Goal: Task Accomplishment & Management: Manage account settings

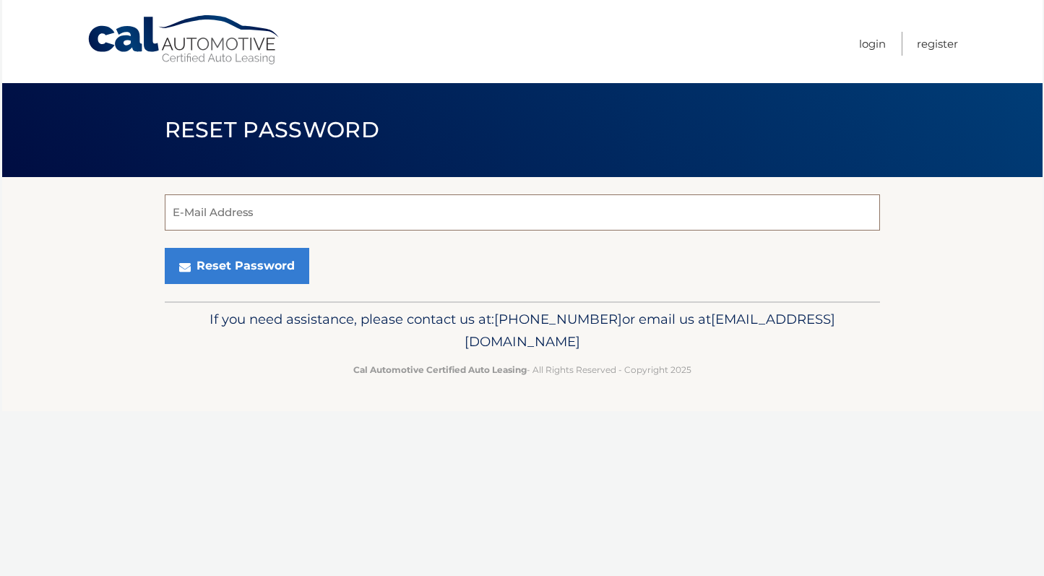
click at [337, 217] on input "E-Mail Address" at bounding box center [522, 212] width 715 height 36
type input "a"
type input "[EMAIL_ADDRESS][DOMAIN_NAME]"
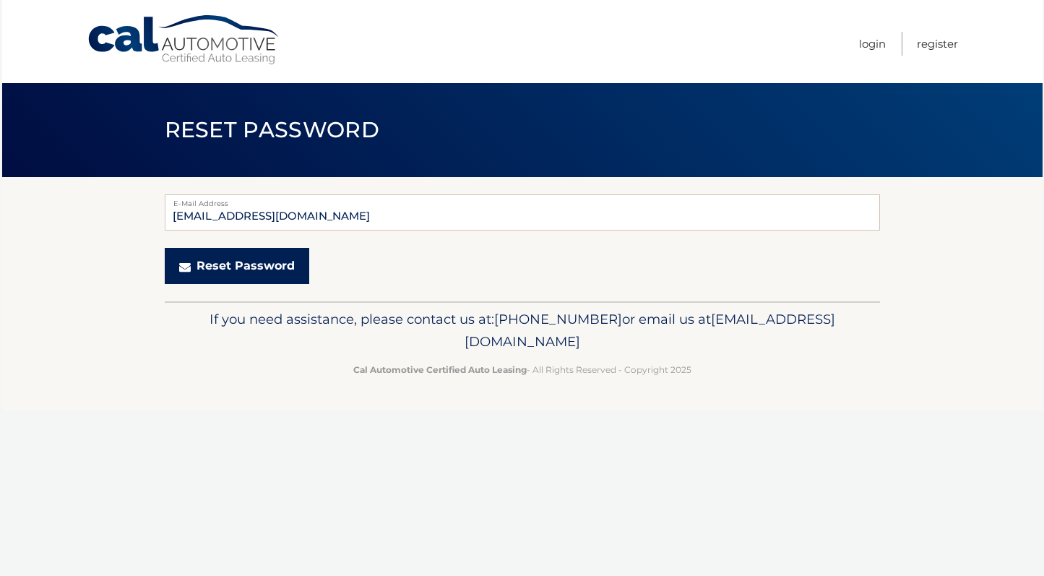
click at [272, 269] on button "Reset Password" at bounding box center [237, 266] width 144 height 36
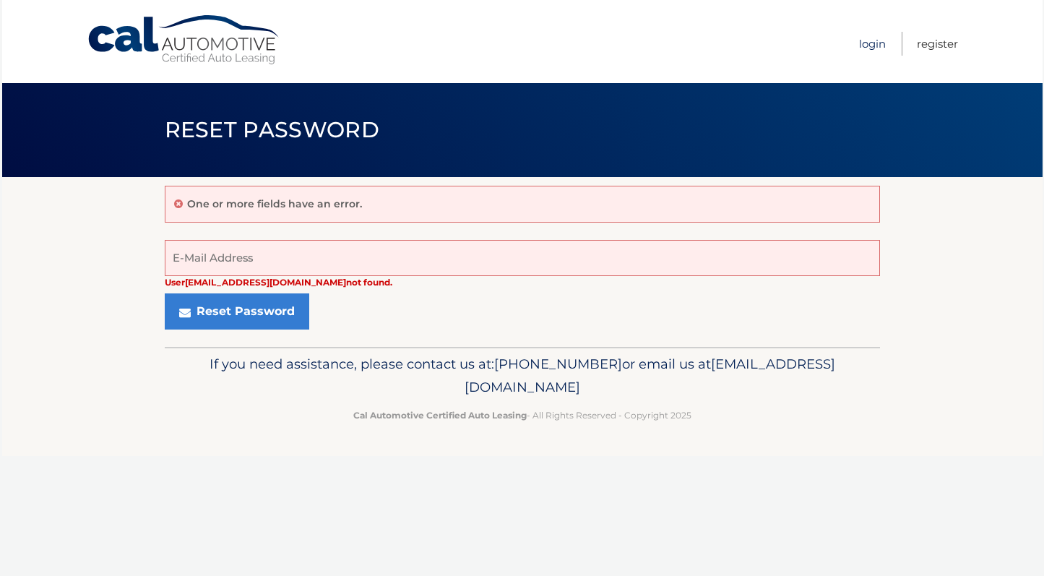
click at [861, 46] on link "Login" at bounding box center [872, 44] width 27 height 24
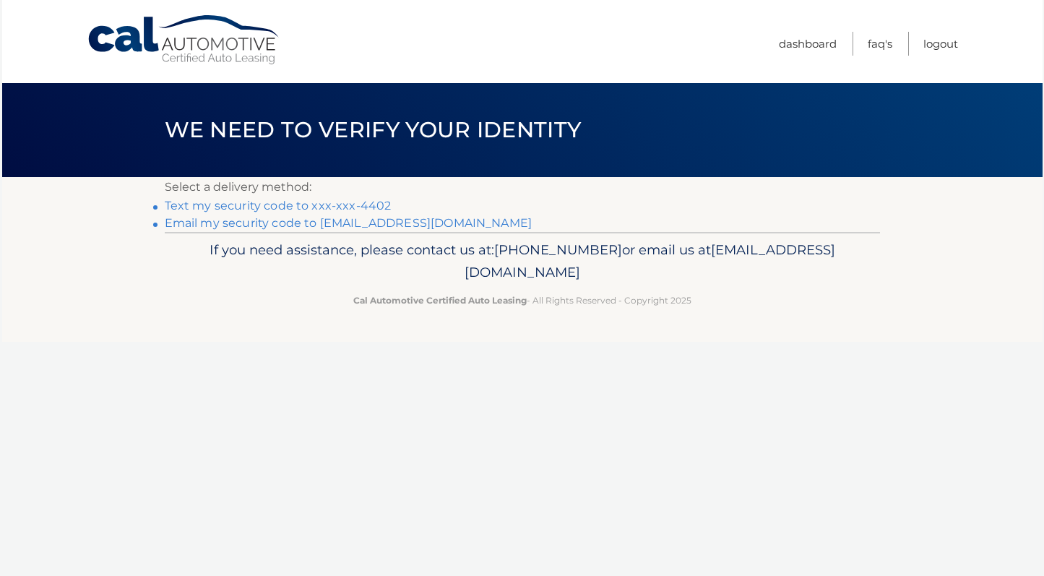
click at [293, 205] on link "Text my security code to xxx-xxx-4402" at bounding box center [278, 206] width 227 height 14
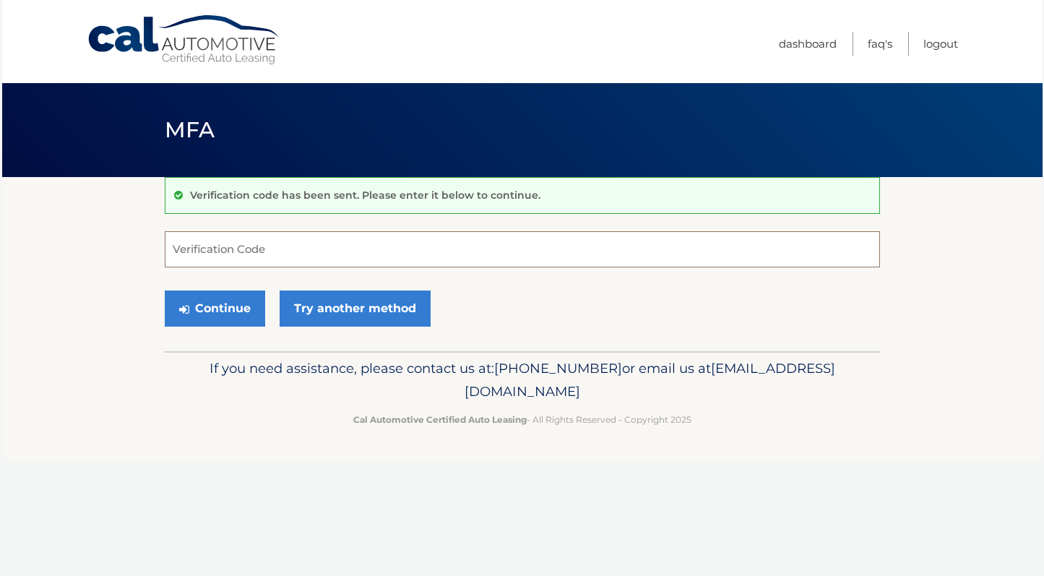
click at [313, 258] on input "Verification Code" at bounding box center [522, 249] width 715 height 36
type input "288053"
click at [249, 303] on button "Continue" at bounding box center [215, 308] width 100 height 36
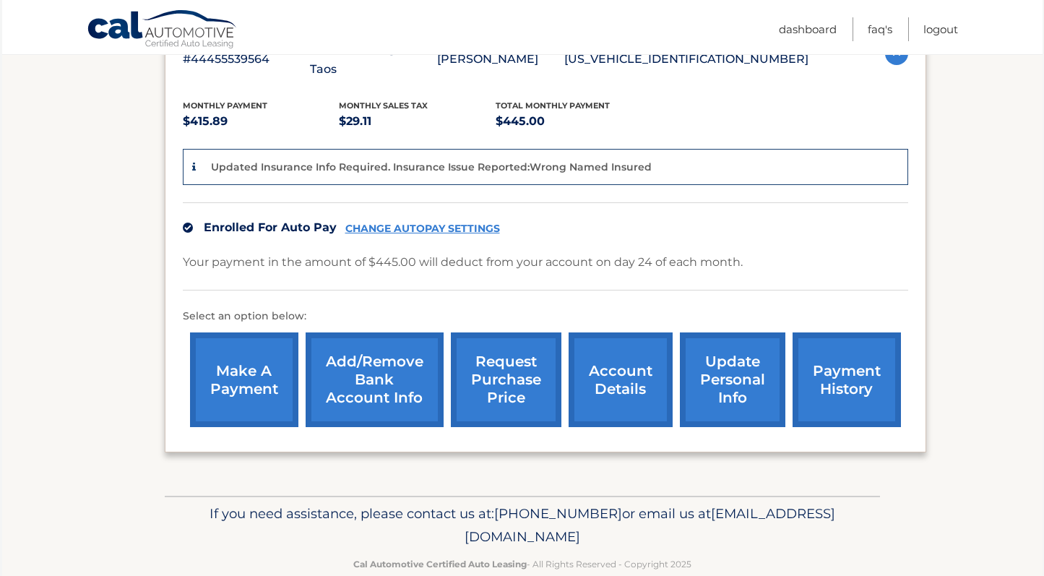
scroll to position [292, 0]
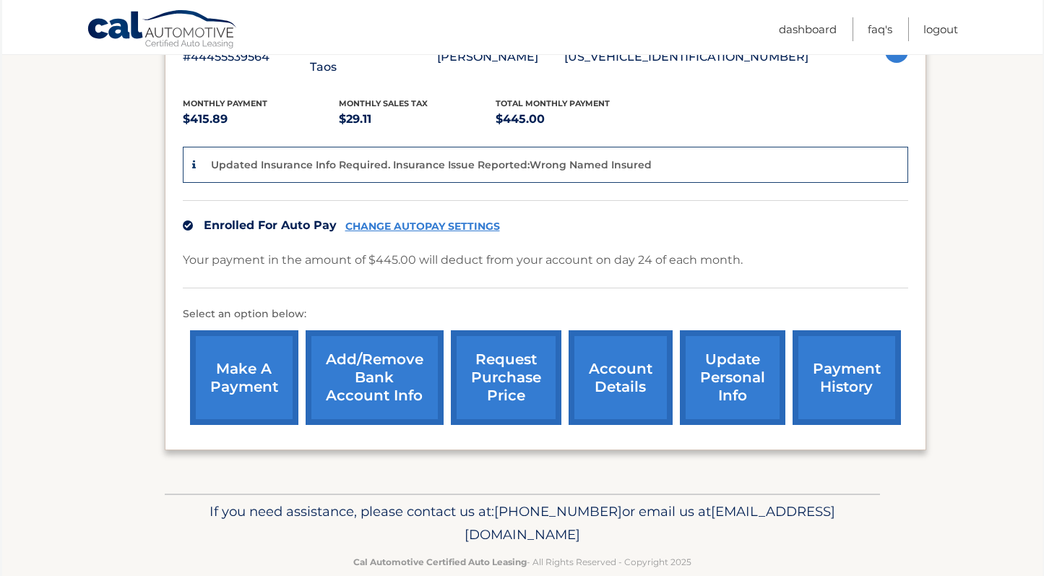
click at [486, 365] on link "request purchase price" at bounding box center [506, 377] width 111 height 95
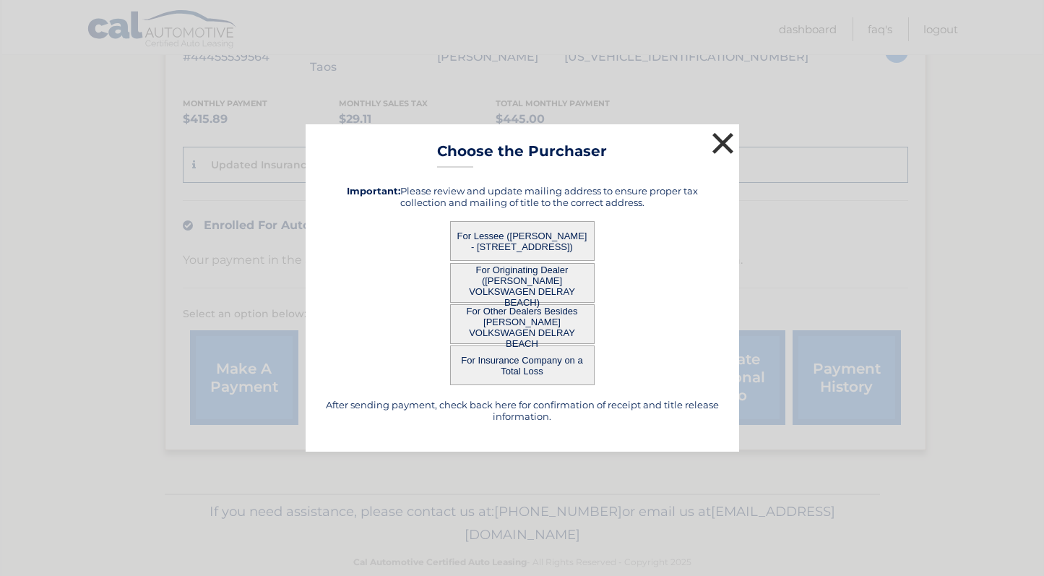
click at [734, 146] on button "×" at bounding box center [723, 143] width 29 height 29
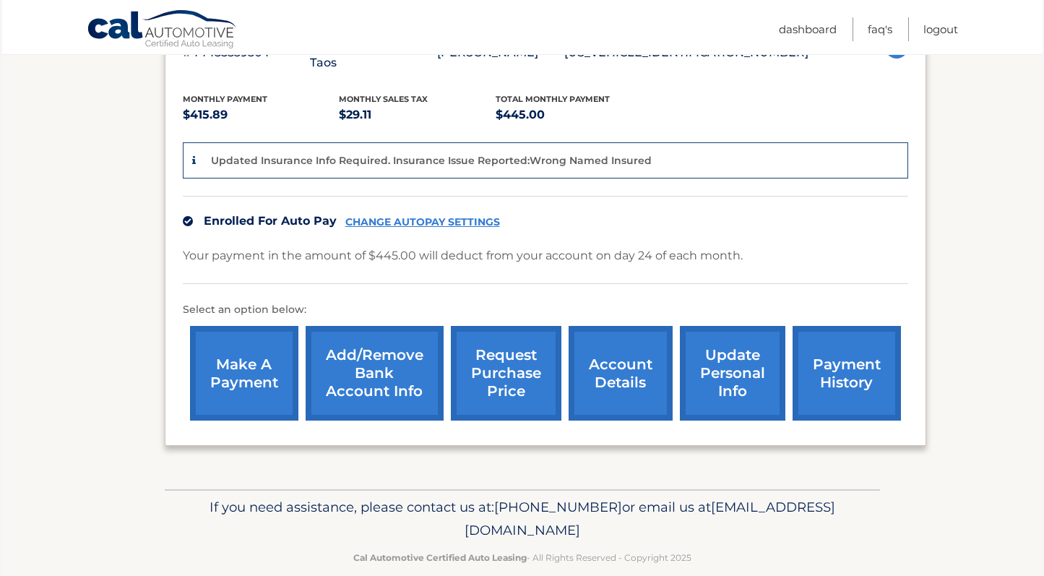
scroll to position [295, 0]
click at [635, 352] on link "account details" at bounding box center [620, 373] width 104 height 95
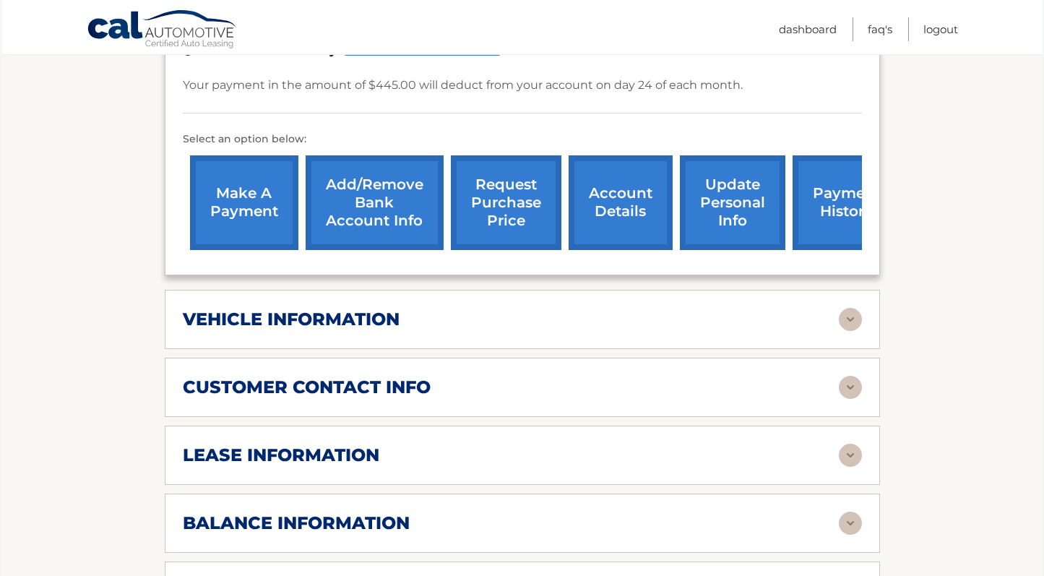
scroll to position [457, 0]
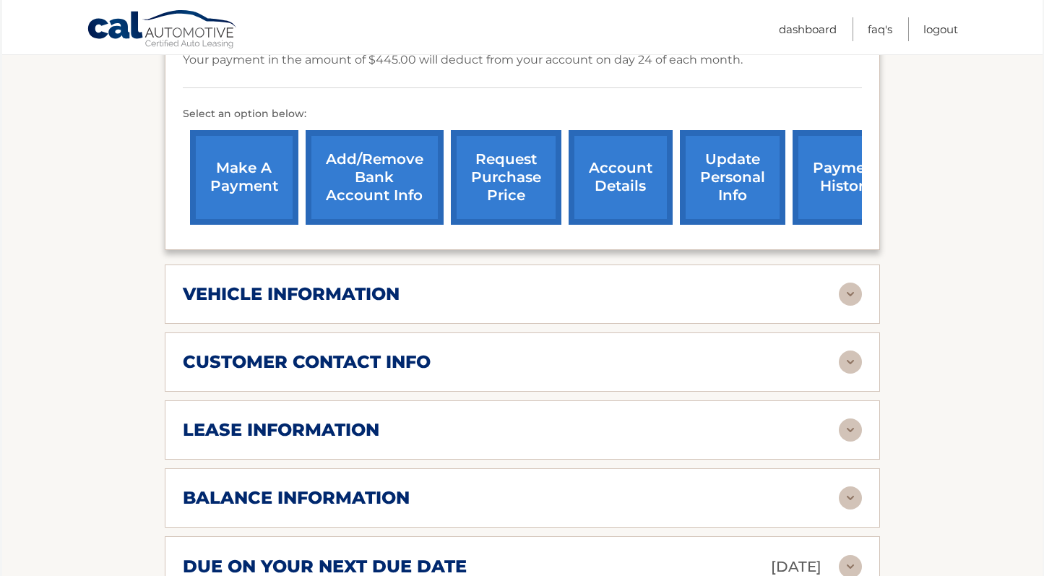
click at [469, 286] on div "vehicle information vehicle Year 2023 vehicle make Volkswagen vehicle model Tao…" at bounding box center [522, 293] width 715 height 59
click at [870, 288] on div "vehicle information vehicle Year 2023 vehicle make Volkswagen vehicle model Tao…" at bounding box center [522, 293] width 715 height 59
click at [842, 282] on img at bounding box center [850, 293] width 23 height 23
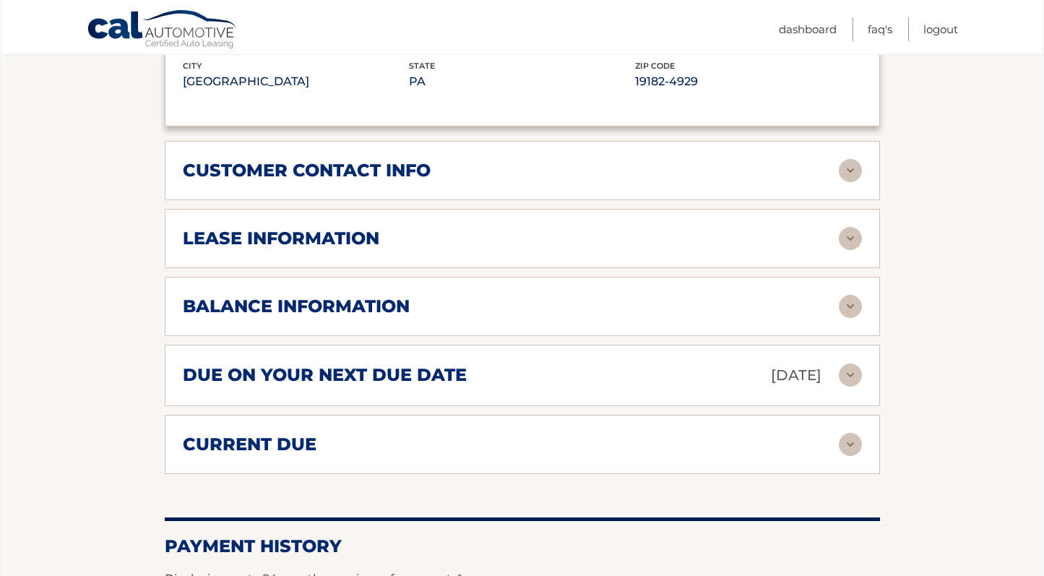
scroll to position [1005, 0]
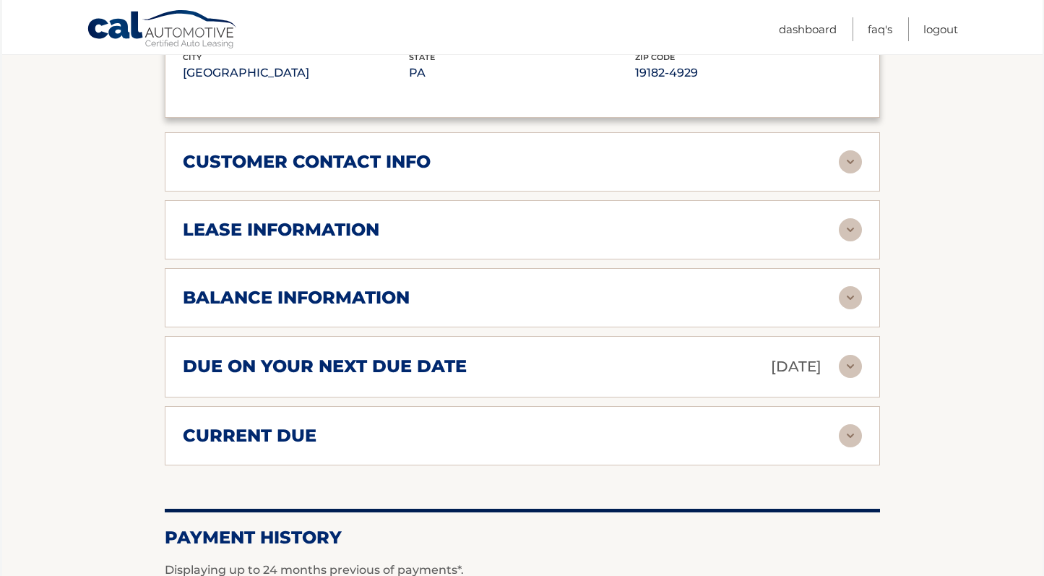
click at [864, 270] on div "balance information Payments Received 33 Payments Remaining 6 Next Payment will…" at bounding box center [522, 297] width 715 height 59
click at [844, 286] on img at bounding box center [850, 297] width 23 height 23
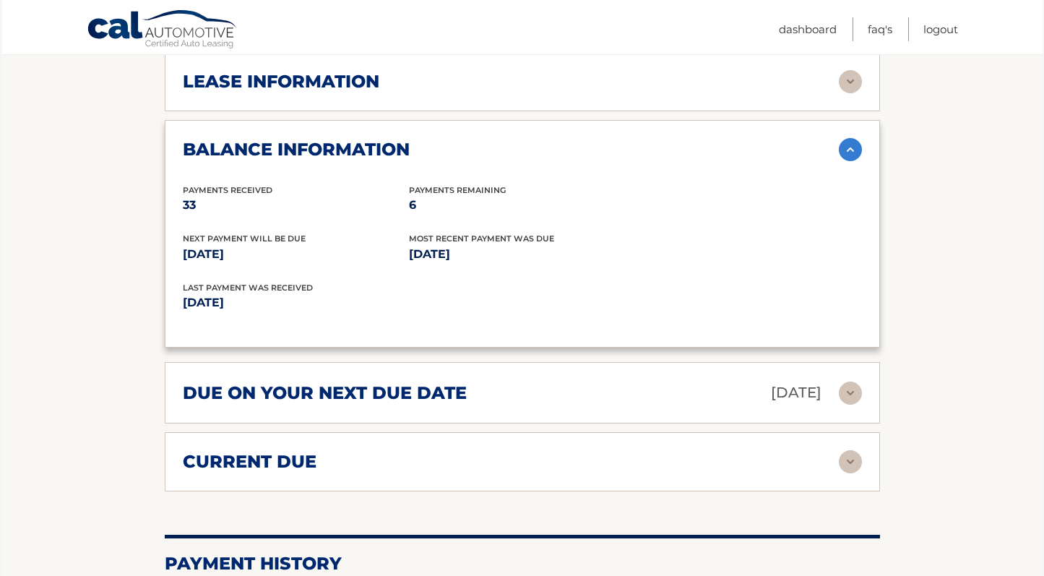
scroll to position [1155, 0]
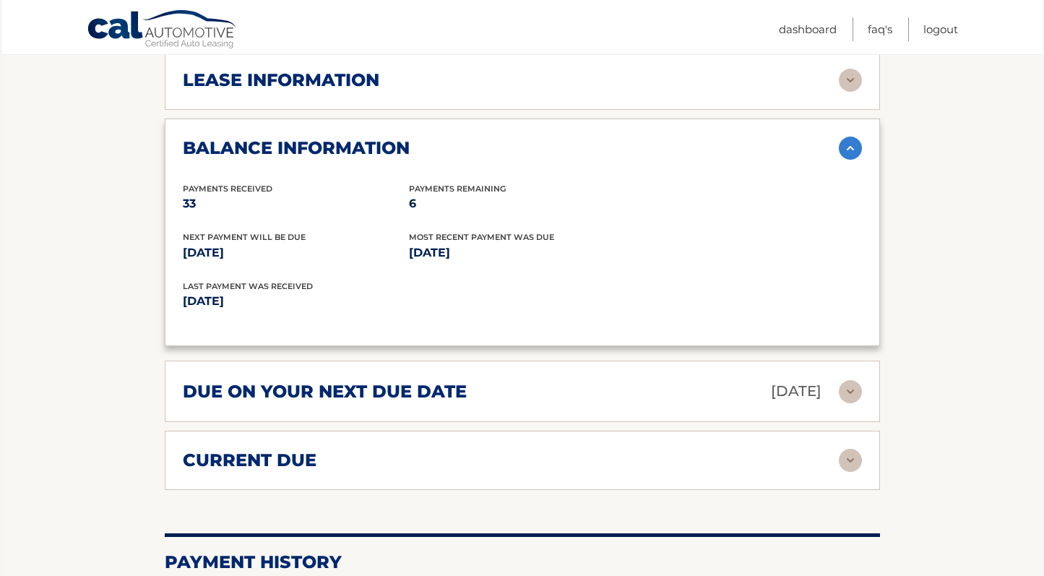
click at [805, 378] on p "Sep 24, 2025" at bounding box center [796, 390] width 51 height 25
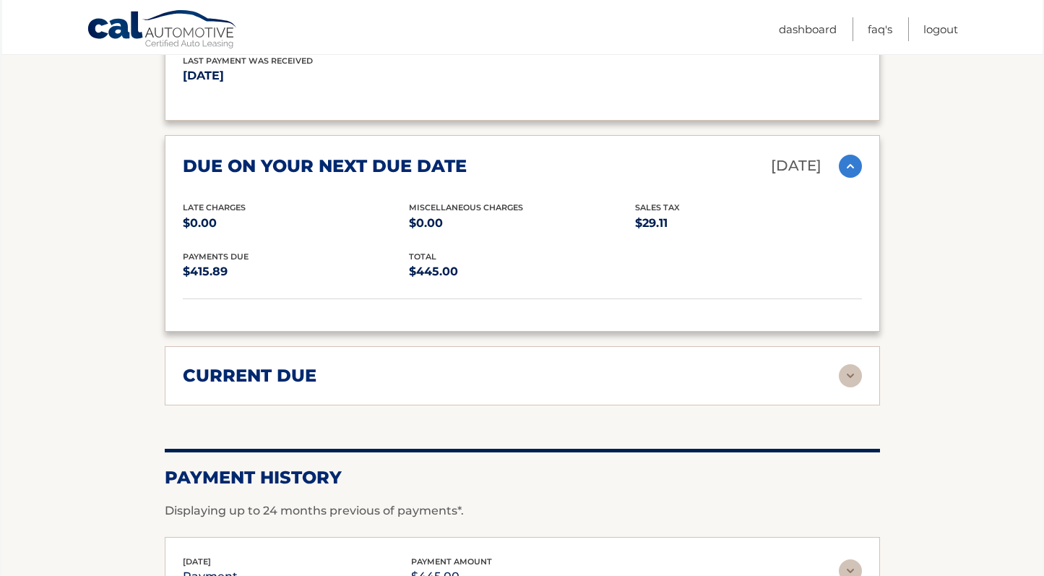
scroll to position [1478, 0]
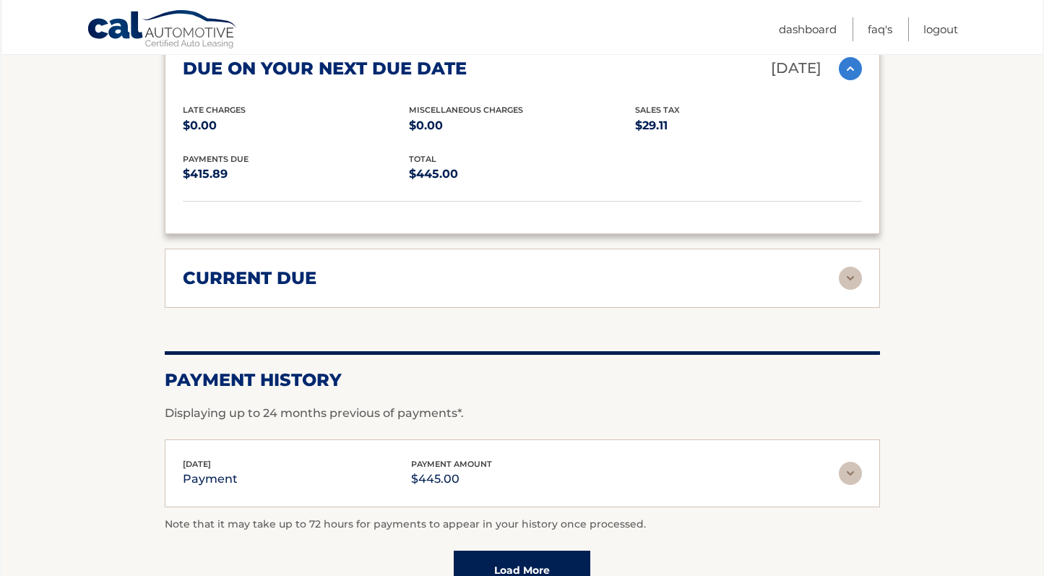
click at [847, 267] on img at bounding box center [850, 278] width 23 height 23
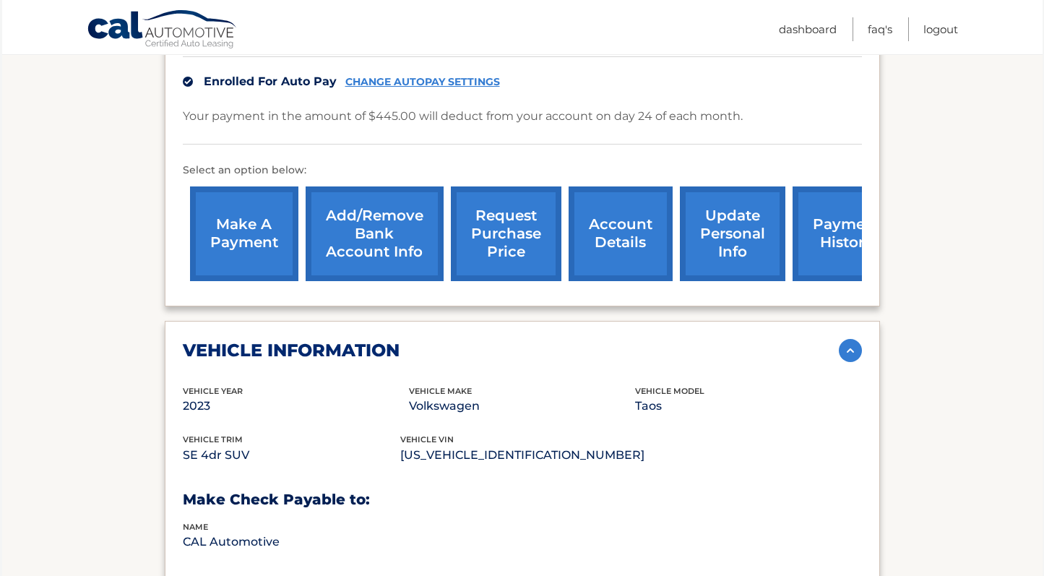
scroll to position [459, 0]
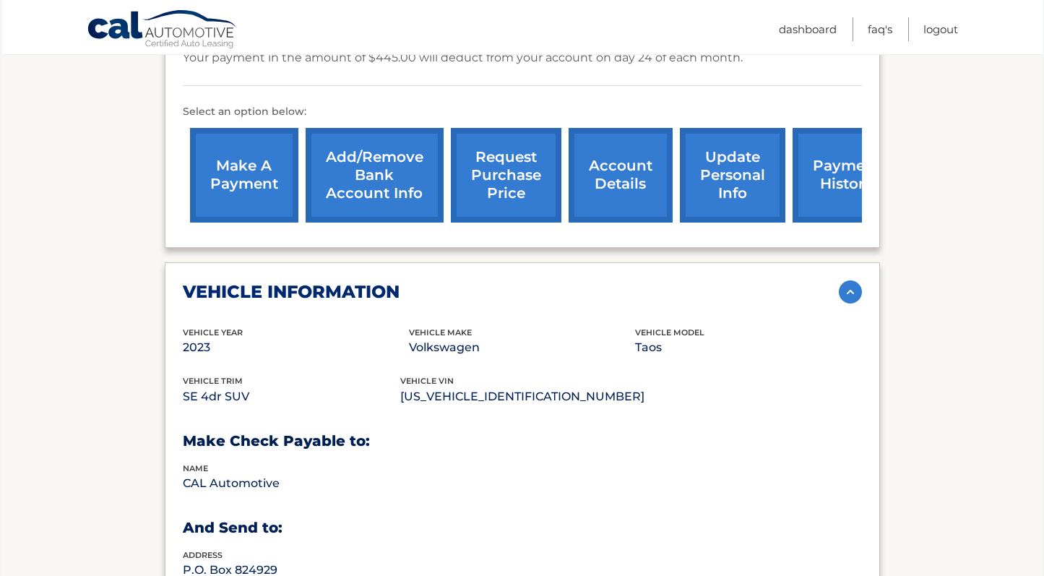
click at [469, 128] on link "request purchase price" at bounding box center [506, 175] width 111 height 95
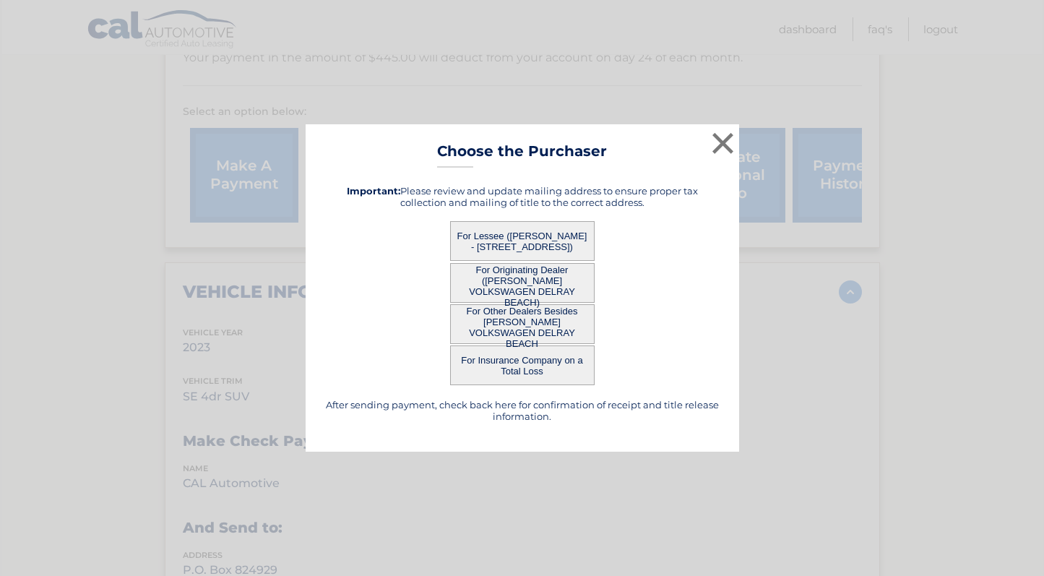
click at [521, 234] on button "For Lessee (SAMUEL KAPLAN - 17030 Newport Club Drive, , Boca Raton, FL 33428)" at bounding box center [522, 241] width 144 height 40
click at [502, 243] on button "For Lessee (SAMUEL KAPLAN - 17030 Newport Club Drive, , Boca Raton, FL 33428)" at bounding box center [522, 241] width 144 height 40
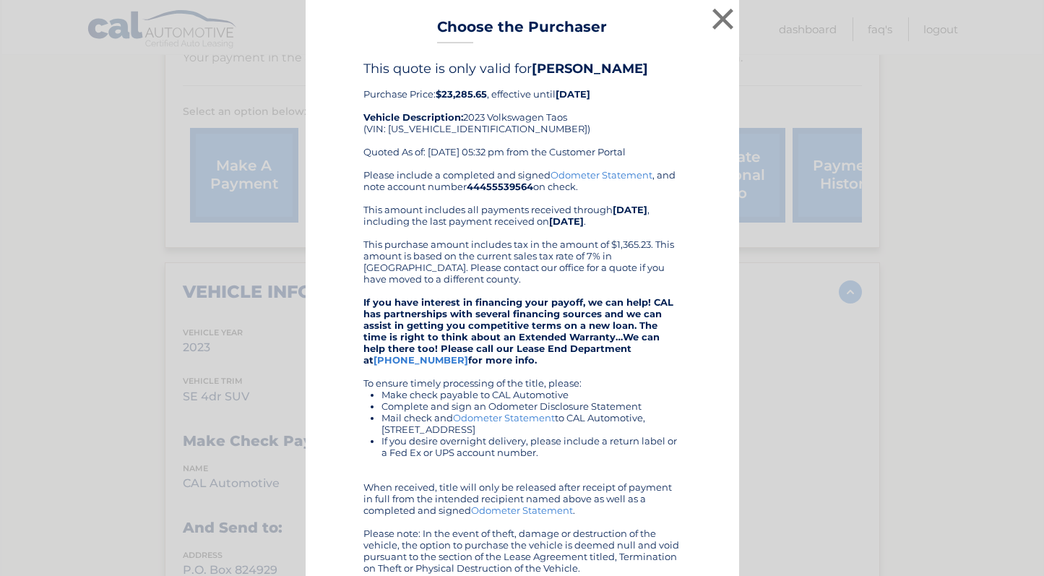
click at [532, 268] on div "Please include a completed and signed Odometer Statement , and note account num…" at bounding box center [522, 371] width 318 height 404
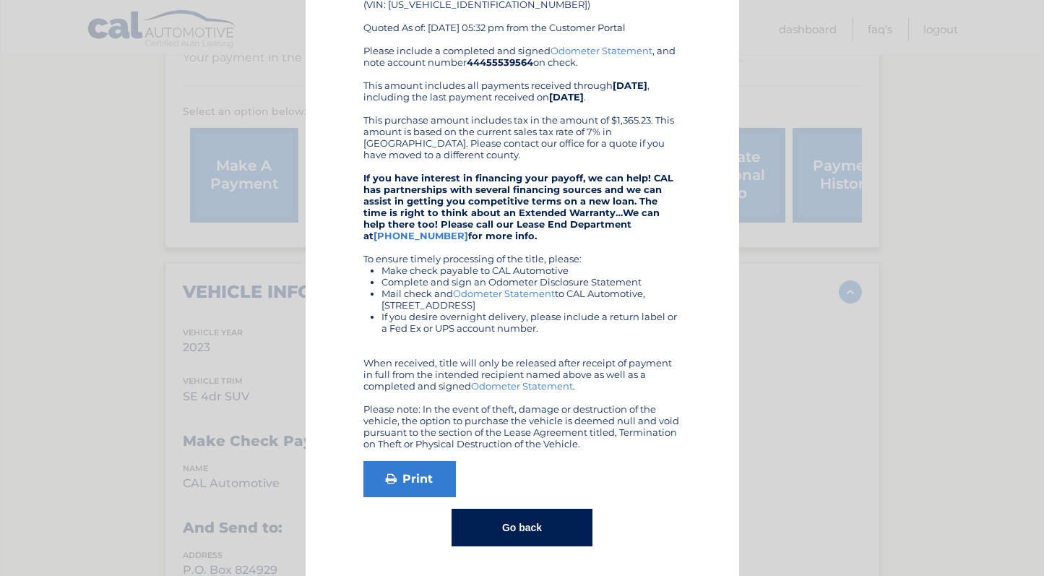
scroll to position [124, 0]
click at [524, 524] on button "Go back" at bounding box center [521, 528] width 141 height 38
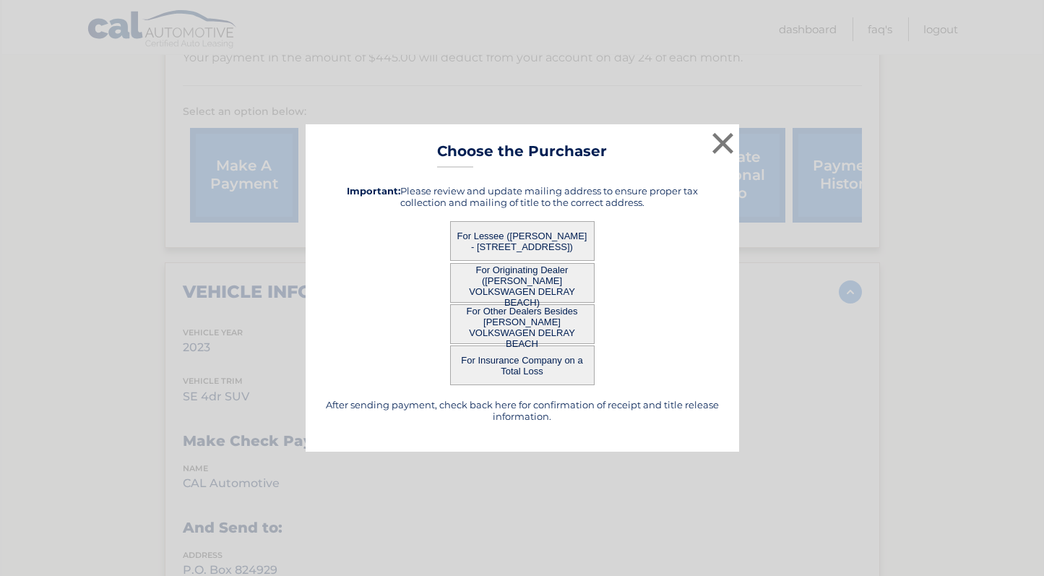
click at [529, 245] on button "For Lessee (SAMUEL KAPLAN - 17030 Newport Club Drive, , Boca Raton, FL 33428)" at bounding box center [522, 241] width 144 height 40
click at [504, 238] on button "For Lessee (SAMUEL KAPLAN - 17030 Newport Club Drive, , Boca Raton, FL 33428)" at bounding box center [522, 241] width 144 height 40
click at [517, 243] on div "× Choose the Purchaser Go back to menu After sending payment, check back here f…" at bounding box center [522, 287] width 433 height 327
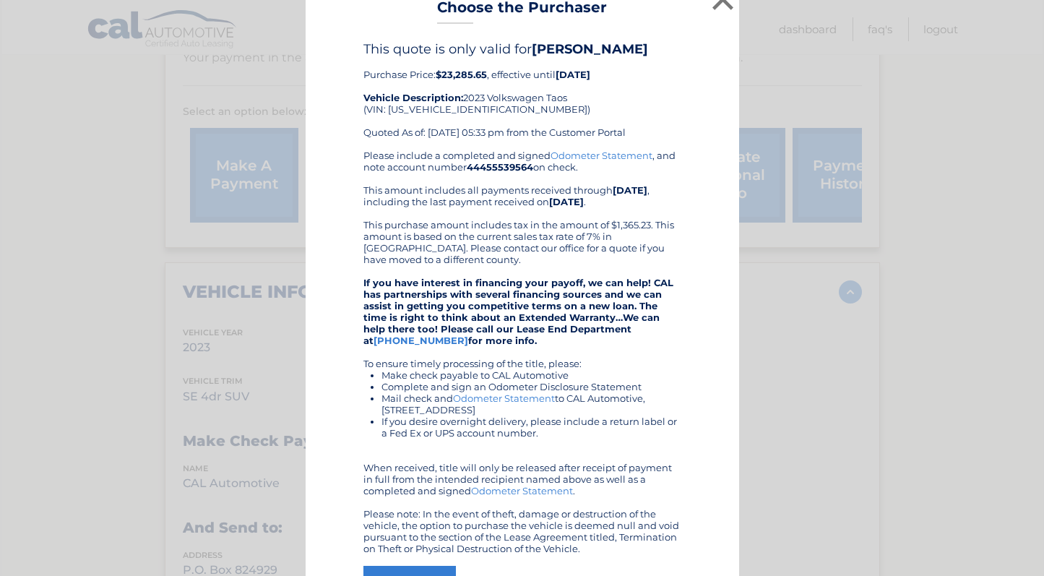
scroll to position [16, 0]
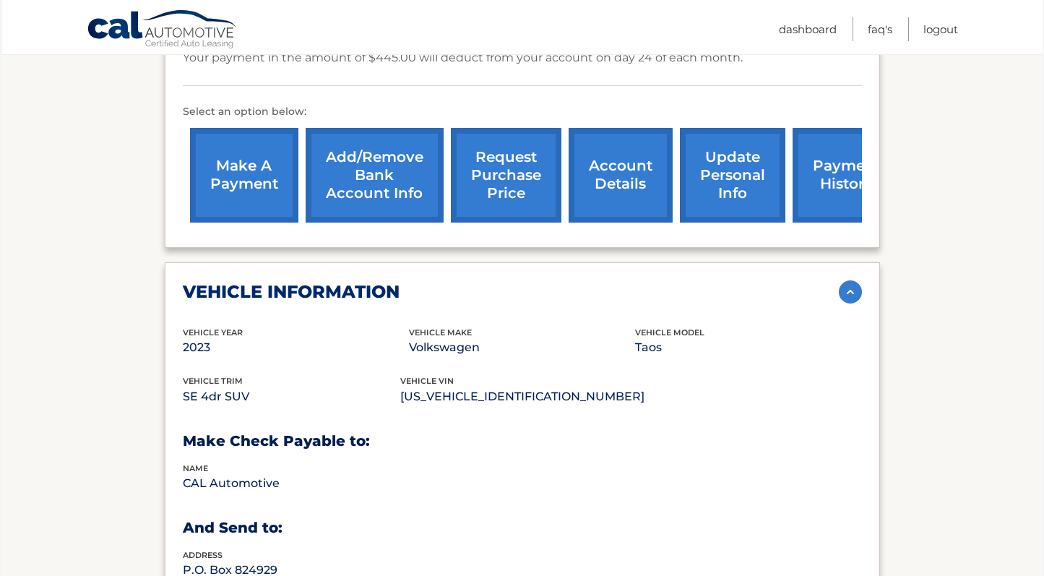
drag, startPoint x: 517, startPoint y: 243, endPoint x: 656, endPoint y: 151, distance: 166.3
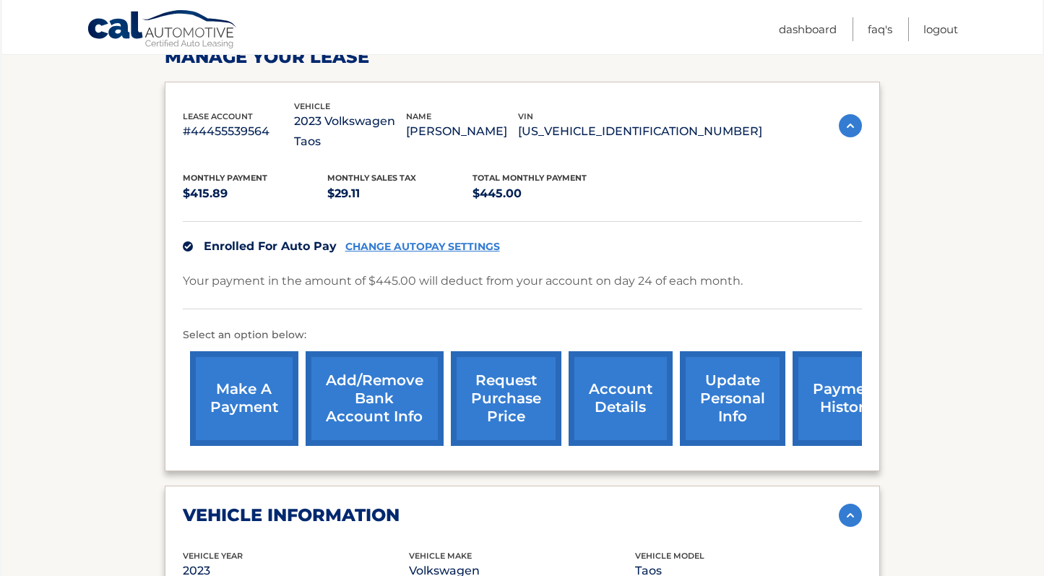
scroll to position [244, 0]
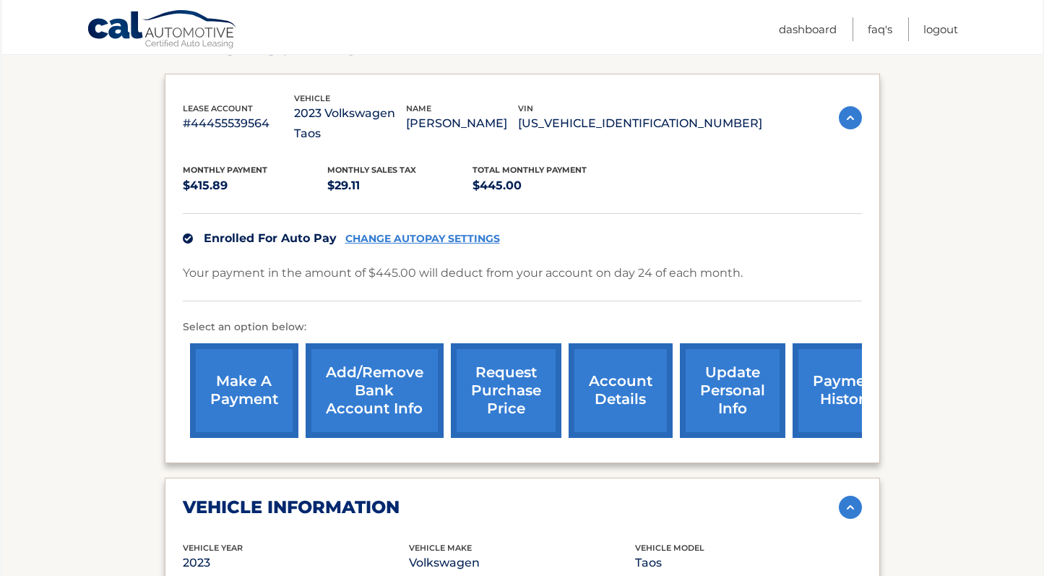
click at [489, 356] on link "request purchase price" at bounding box center [506, 390] width 111 height 95
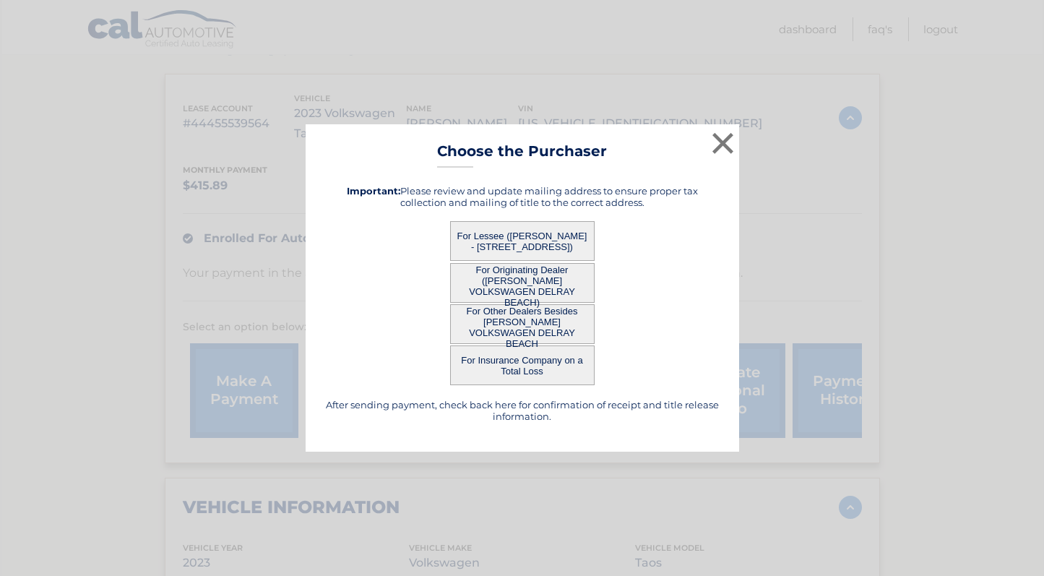
click at [506, 248] on button "For Lessee (SAMUEL KAPLAN - 17030 Newport Club Drive, , Boca Raton, FL 33428)" at bounding box center [522, 241] width 144 height 40
click at [532, 356] on button "For Insurance Company on a Total Loss" at bounding box center [522, 365] width 144 height 40
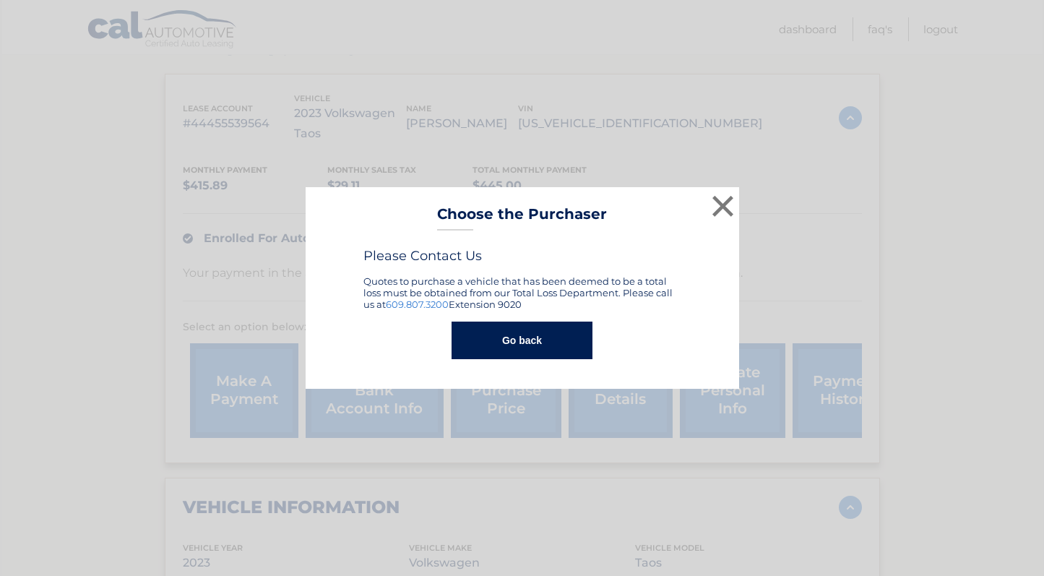
click at [561, 339] on button "Go back" at bounding box center [521, 340] width 141 height 38
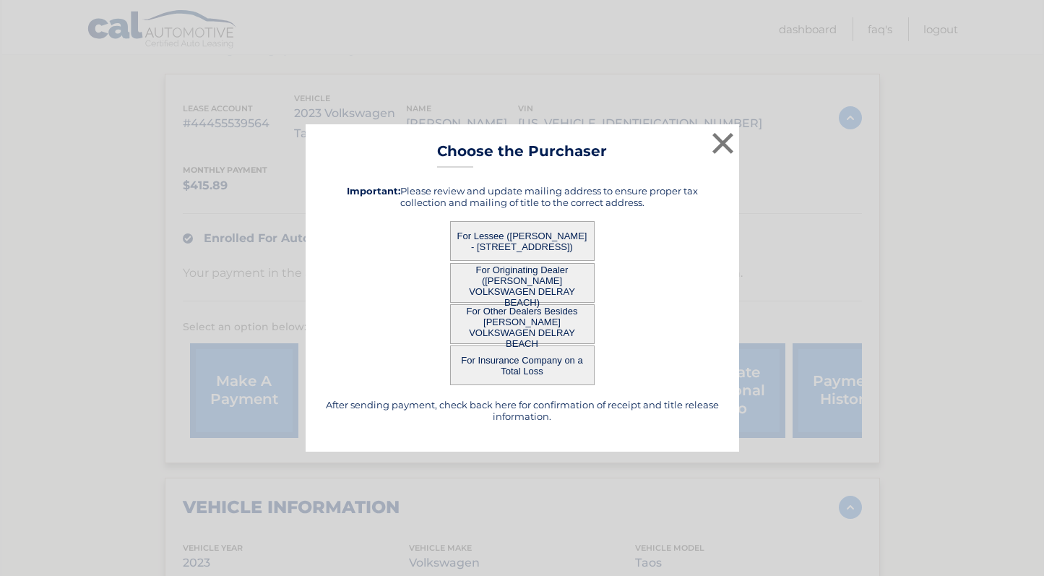
click at [542, 243] on button "For Lessee (SAMUEL KAPLAN - 17030 Newport Club Drive, , Boca Raton, FL 33428)" at bounding box center [522, 241] width 144 height 40
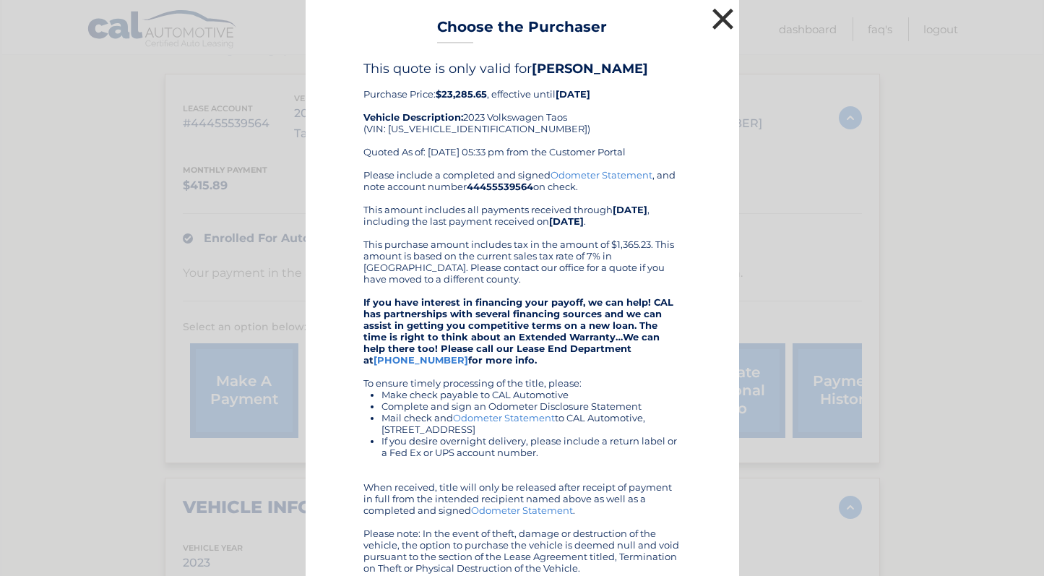
click at [717, 27] on button "×" at bounding box center [723, 18] width 29 height 29
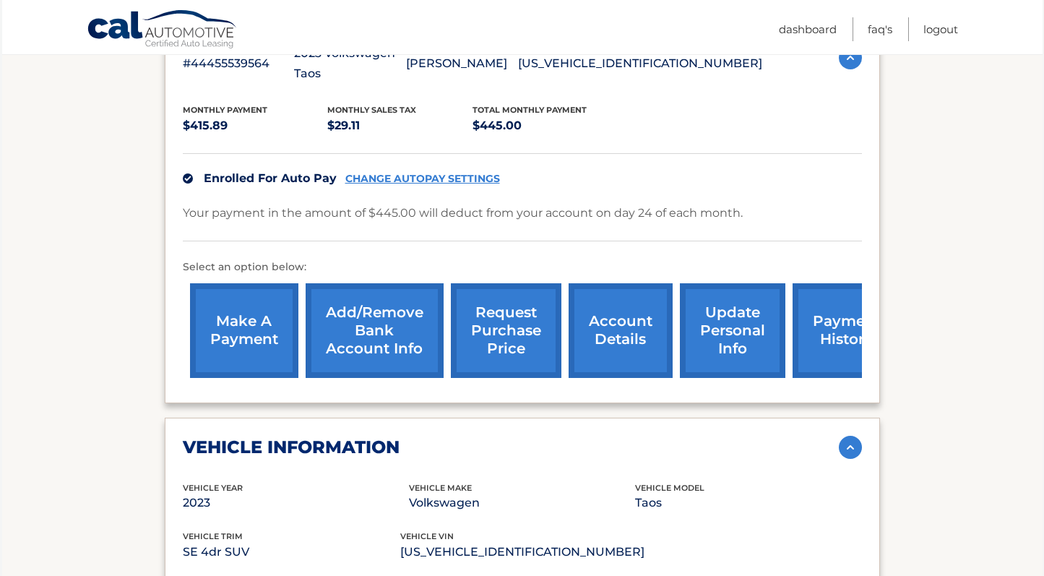
scroll to position [311, 0]
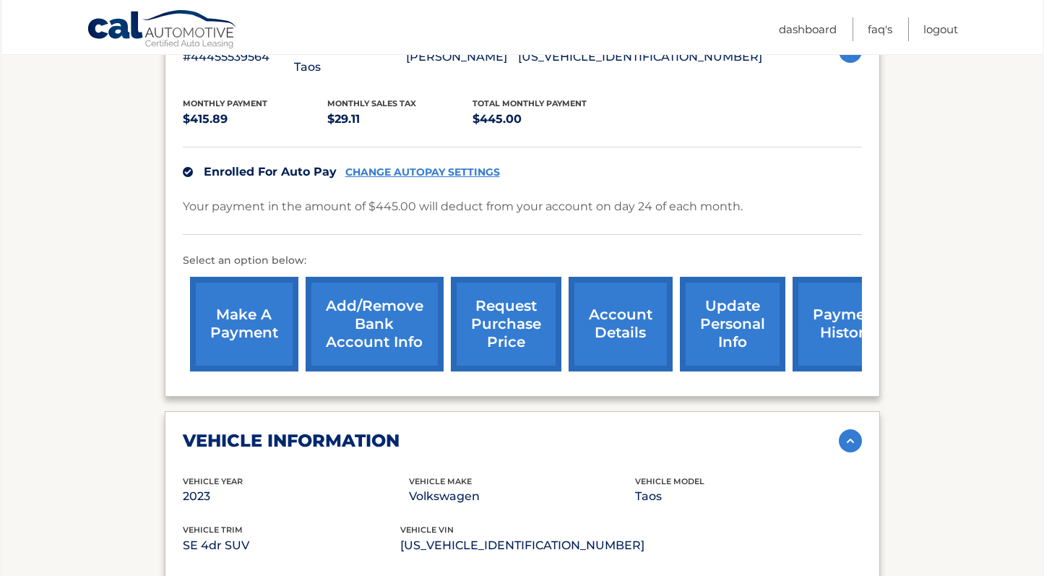
drag, startPoint x: 588, startPoint y: 336, endPoint x: 761, endPoint y: 441, distance: 202.5
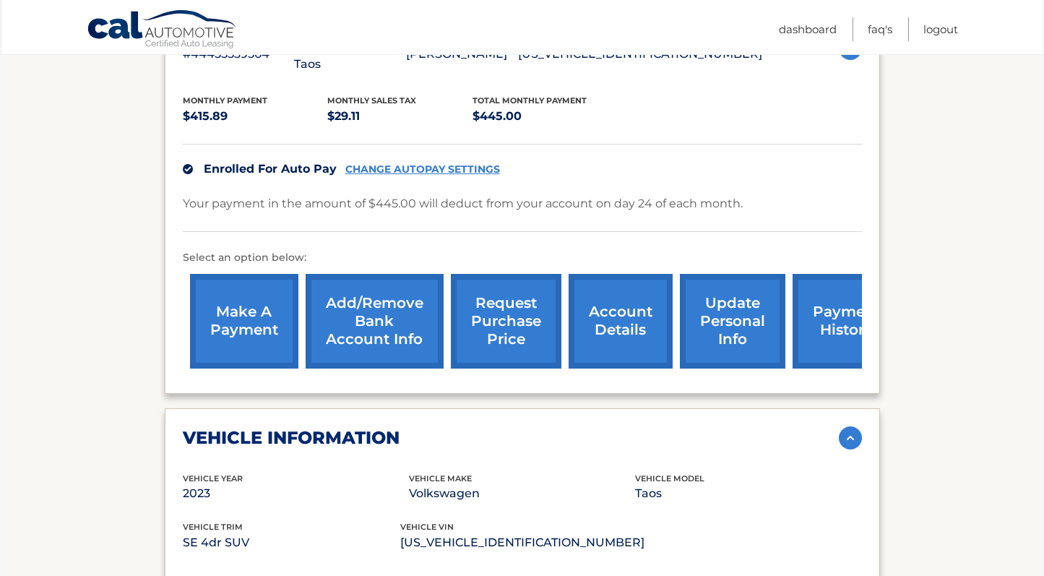
scroll to position [313, 0]
click at [805, 34] on link "Dashboard" at bounding box center [808, 29] width 58 height 24
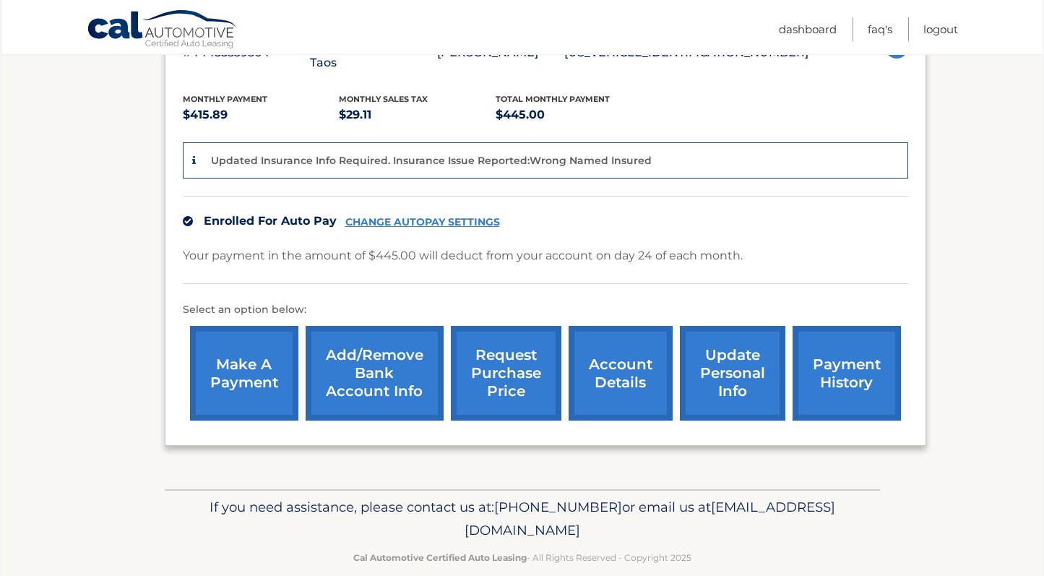
scroll to position [295, 0]
click at [493, 395] on link "request purchase price" at bounding box center [506, 373] width 111 height 95
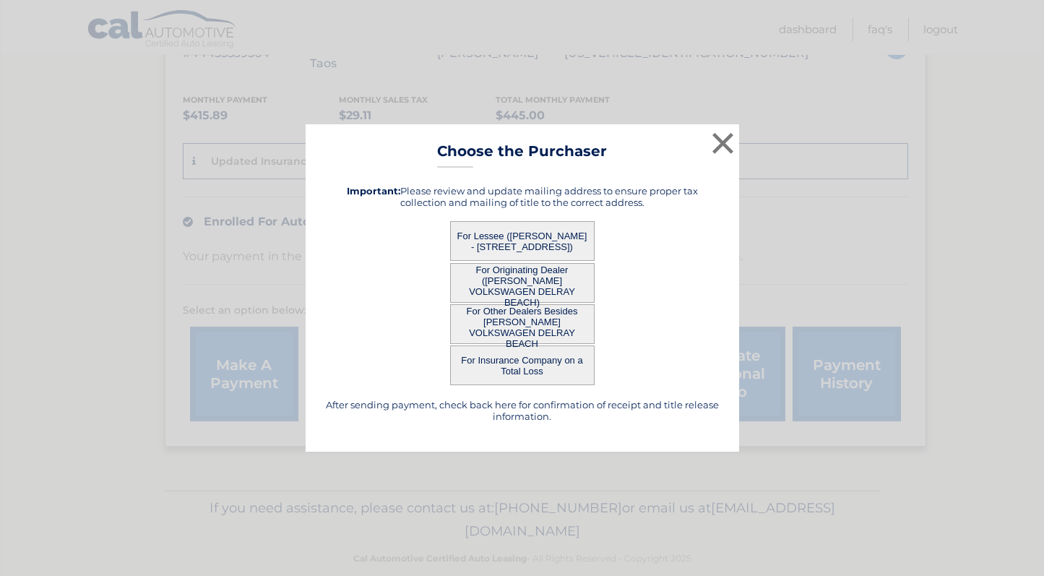
click at [525, 276] on button "For Originating Dealer ([PERSON_NAME] VOLKSWAGEN DELRAY BEACH)" at bounding box center [522, 283] width 144 height 40
click at [504, 284] on button "For Originating Dealer ([PERSON_NAME] VOLKSWAGEN DELRAY BEACH)" at bounding box center [522, 283] width 144 height 40
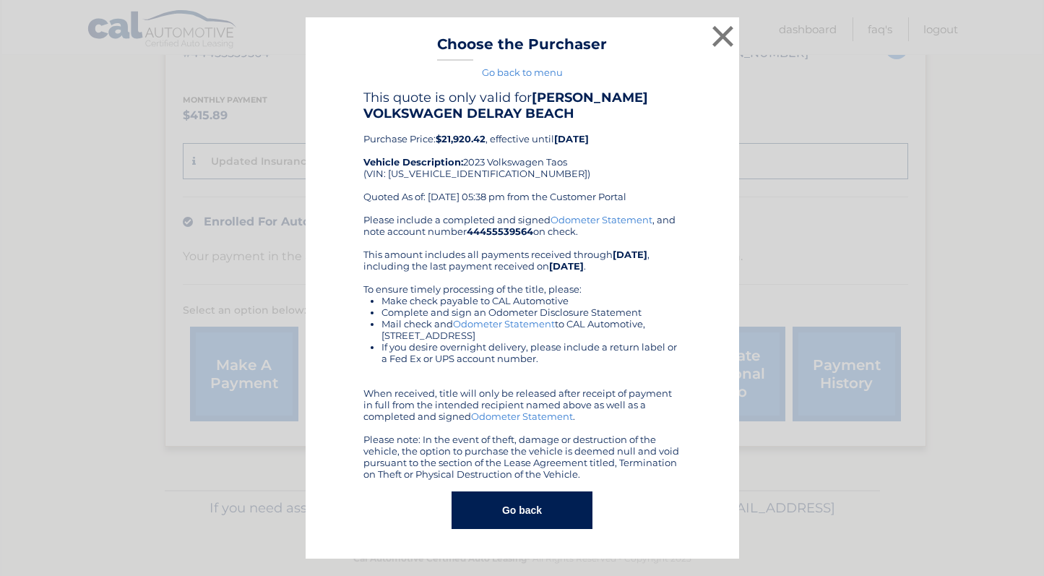
click at [504, 284] on div "Please include a completed and signed Odometer Statement , and note account num…" at bounding box center [522, 347] width 318 height 266
click at [719, 51] on button "×" at bounding box center [723, 36] width 29 height 29
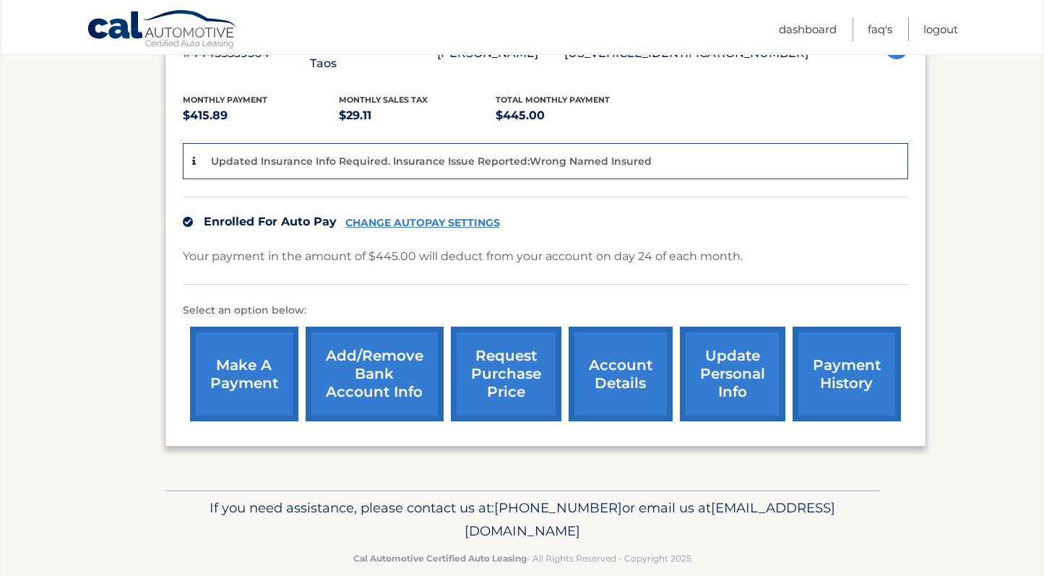
click at [599, 349] on link "account details" at bounding box center [620, 373] width 104 height 95
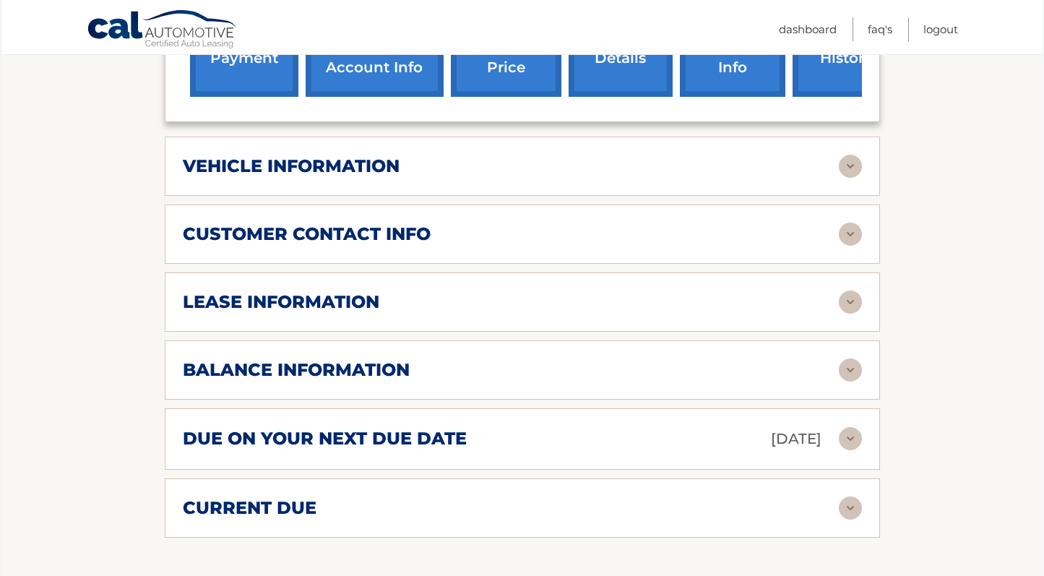
scroll to position [597, 0]
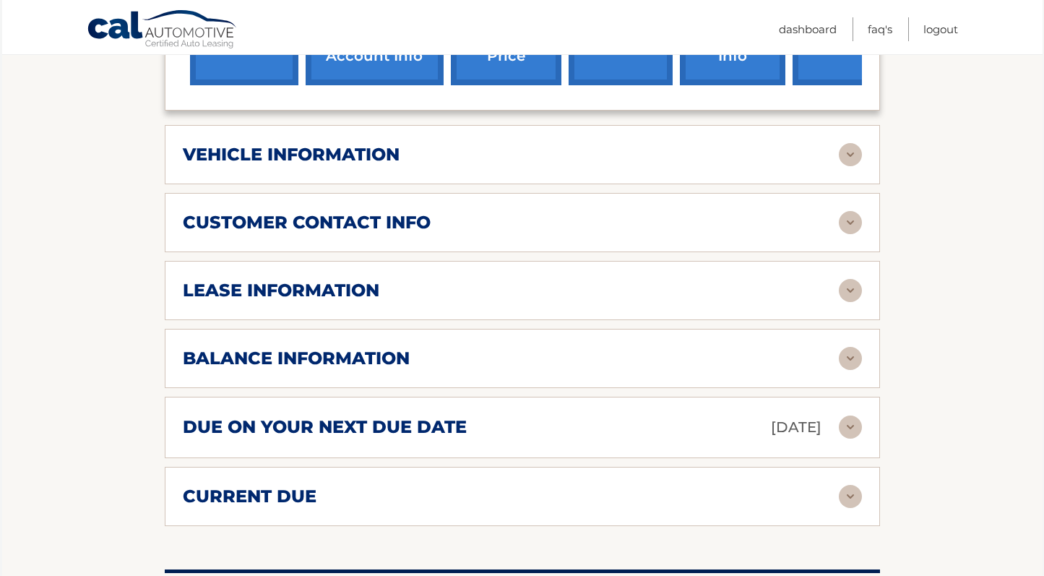
click at [434, 125] on div "vehicle information vehicle Year [DATE] vehicle make Volkswagen vehicle model T…" at bounding box center [522, 154] width 715 height 59
click at [441, 143] on div "vehicle information" at bounding box center [522, 154] width 679 height 23
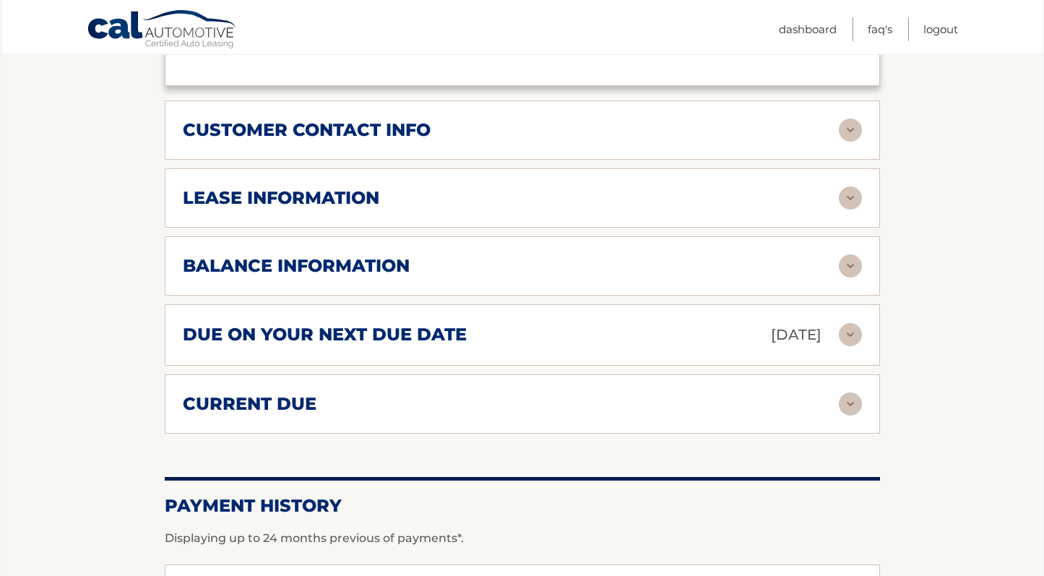
scroll to position [1063, 0]
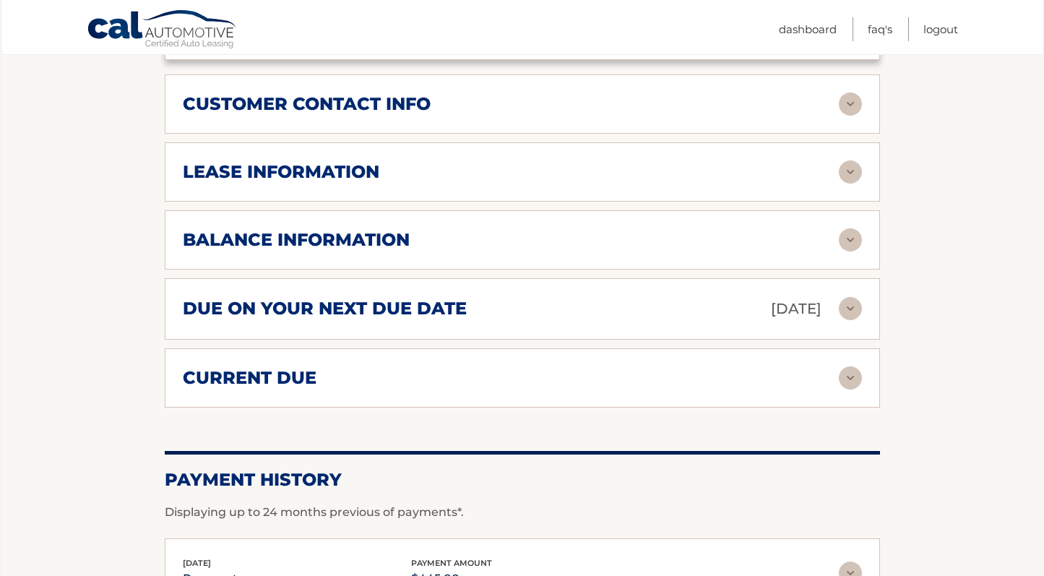
click at [368, 367] on div "current due" at bounding box center [511, 378] width 656 height 22
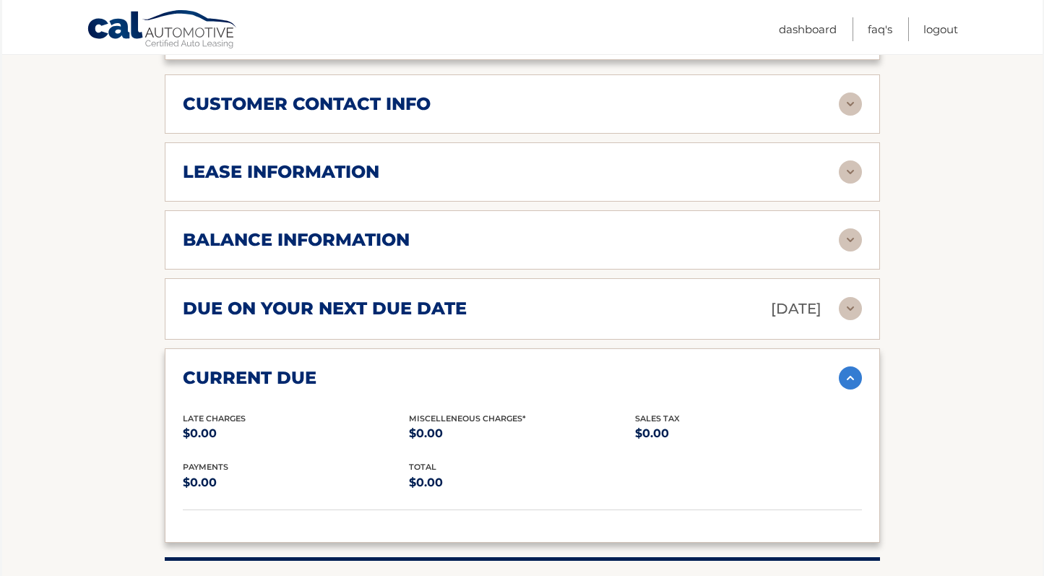
click at [374, 231] on div "balance information Payments Received 33 Payments Remaining 6 Next Payment will…" at bounding box center [522, 239] width 715 height 59
click at [377, 229] on h2 "balance information" at bounding box center [296, 240] width 227 height 22
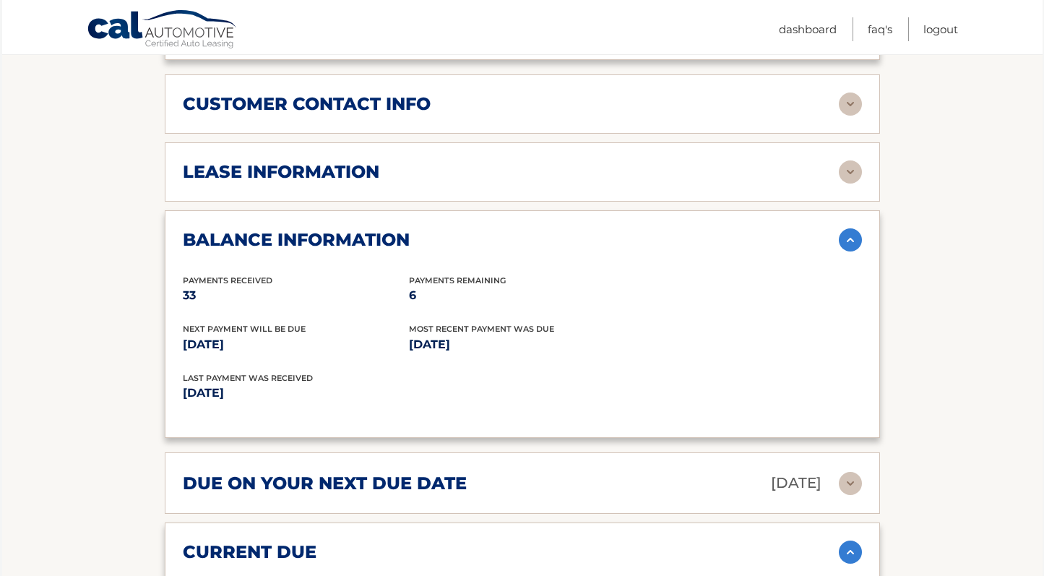
click at [405, 169] on div "lease information Contract Start Date Dec 24, 2022 Term 39 Maturity Date Mar 24…" at bounding box center [522, 171] width 715 height 59
click at [409, 161] on div "lease information" at bounding box center [511, 172] width 656 height 22
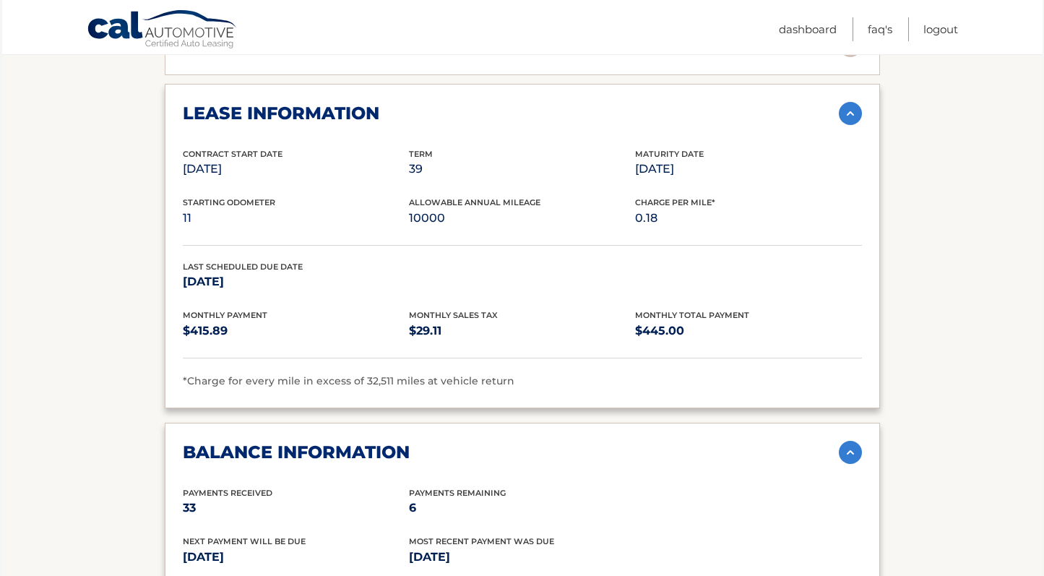
scroll to position [1119, 0]
